Goal: Register for event/course

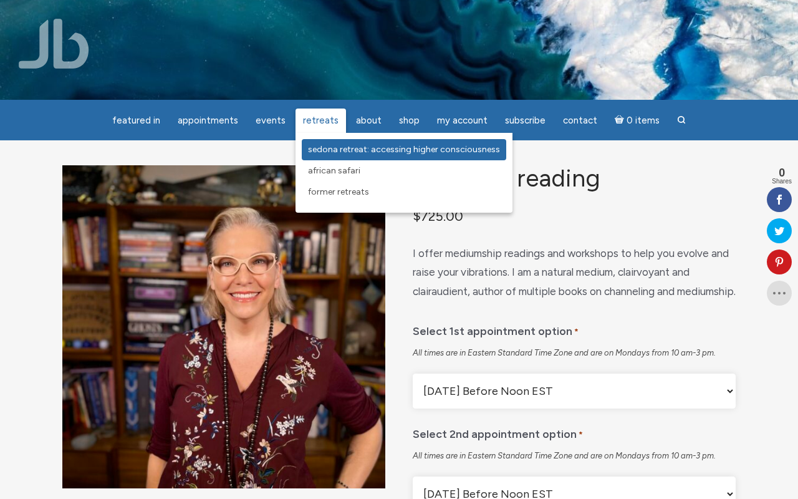
click at [322, 153] on span "Sedona Retreat: Accessing Higher Consciousness" at bounding box center [404, 149] width 192 height 11
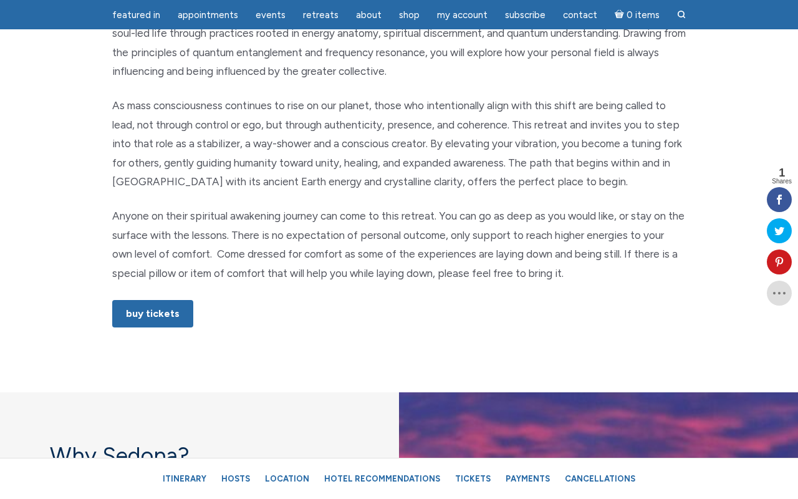
scroll to position [628, 0]
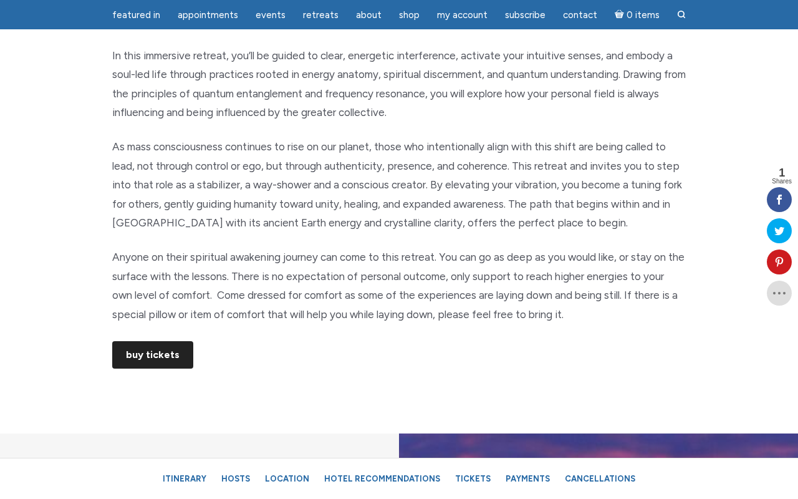
click at [149, 344] on link "Buy Tickets" at bounding box center [152, 354] width 81 height 27
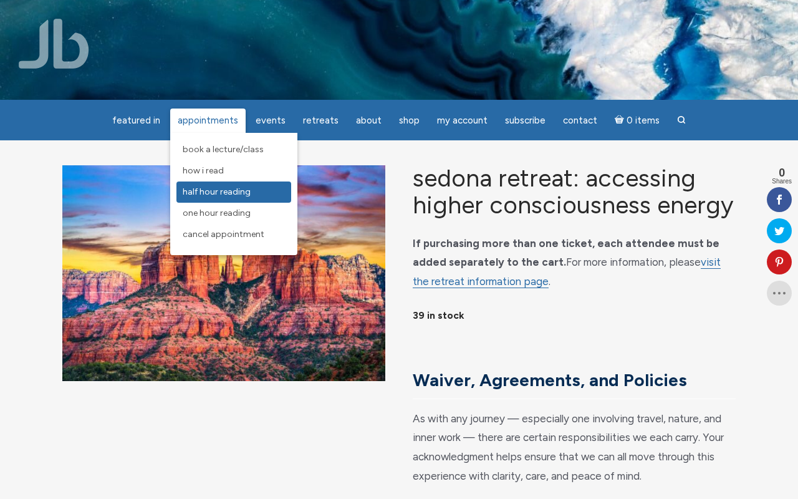
click at [209, 198] on link "Half Hour Reading" at bounding box center [233, 191] width 115 height 21
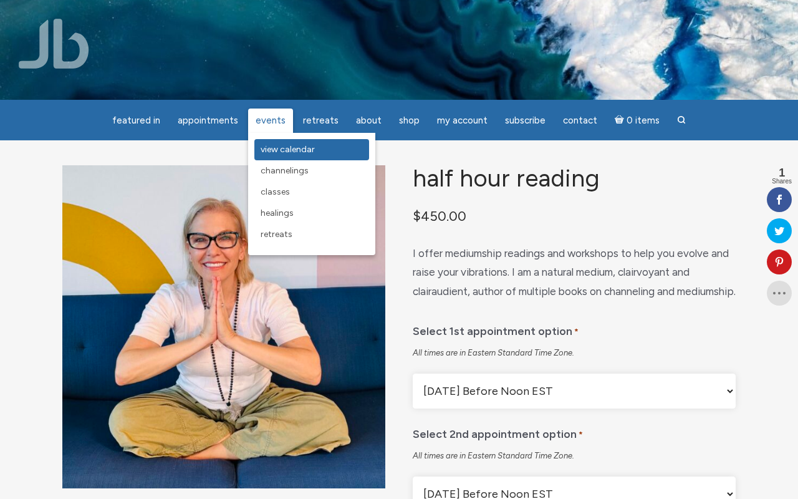
click at [281, 151] on span "View Calendar" at bounding box center [288, 149] width 54 height 11
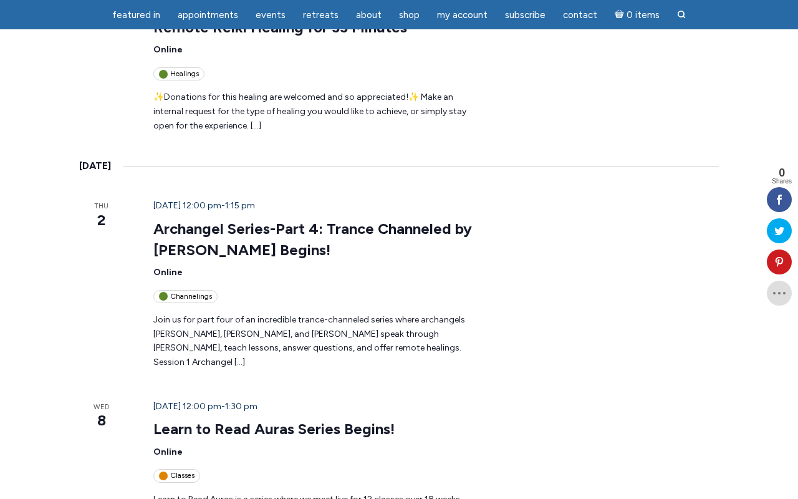
scroll to position [690, 0]
click at [201, 419] on link "Learn to Read Auras Series Begins!" at bounding box center [273, 428] width 241 height 19
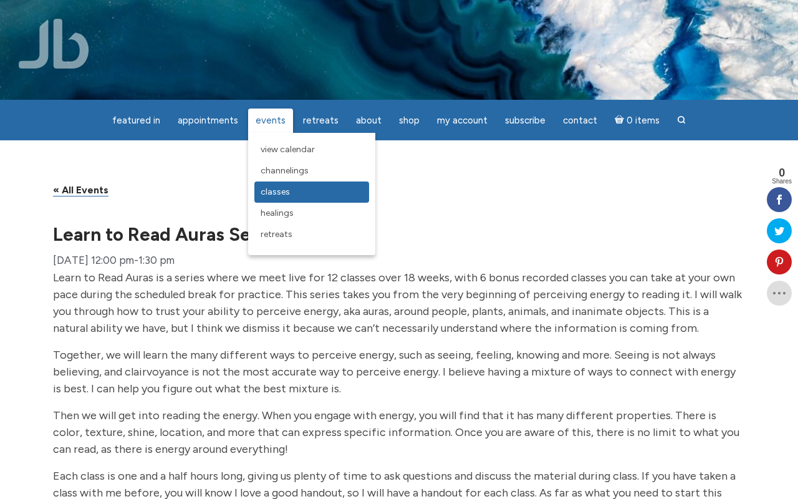
click at [281, 196] on span "Classes" at bounding box center [275, 191] width 29 height 11
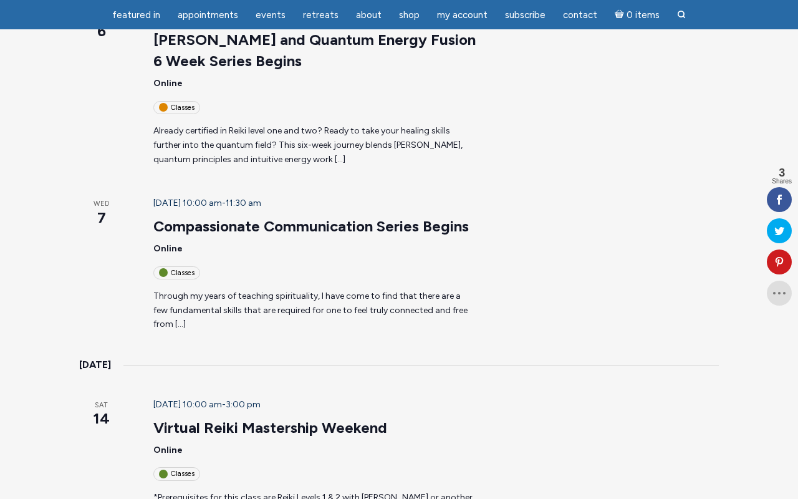
scroll to position [1032, 0]
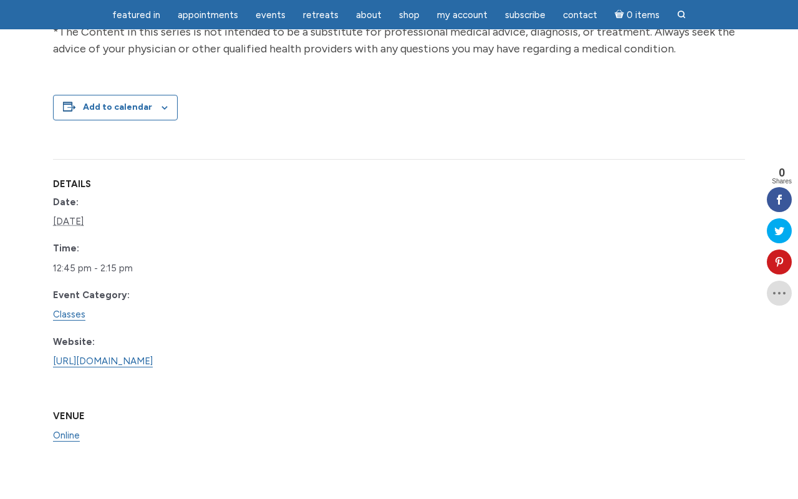
scroll to position [1700, 0]
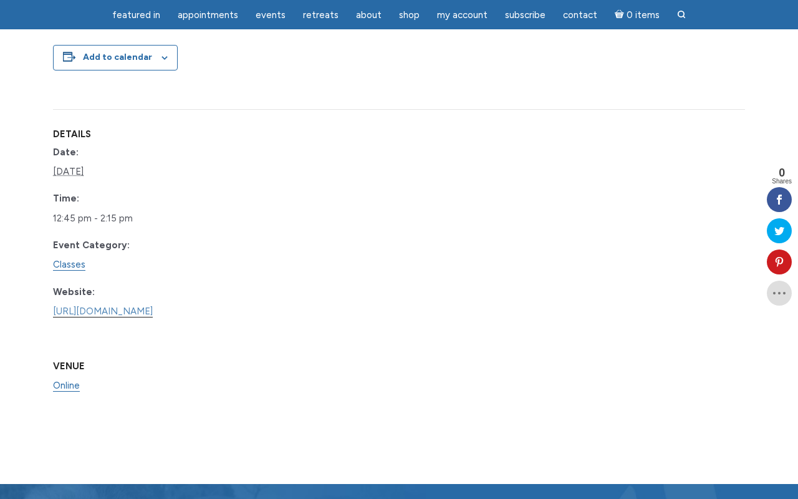
click at [134, 317] on link "[URL][DOMAIN_NAME]" at bounding box center [103, 311] width 100 height 12
